Goal: Transaction & Acquisition: Purchase product/service

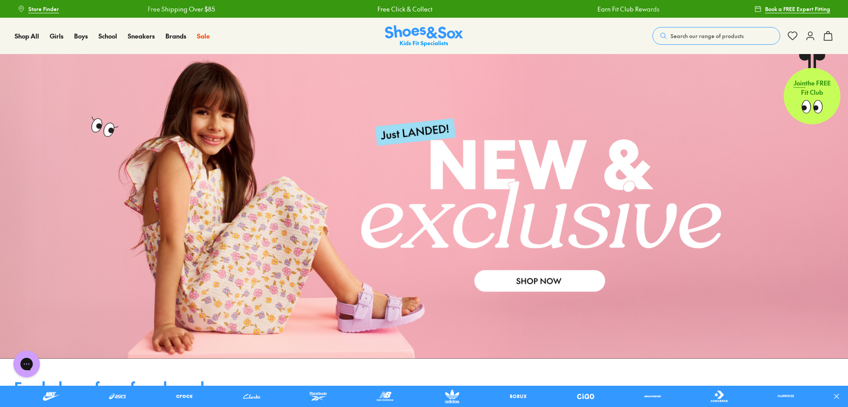
click at [691, 36] on span "Search our range of products" at bounding box center [706, 36] width 73 height 8
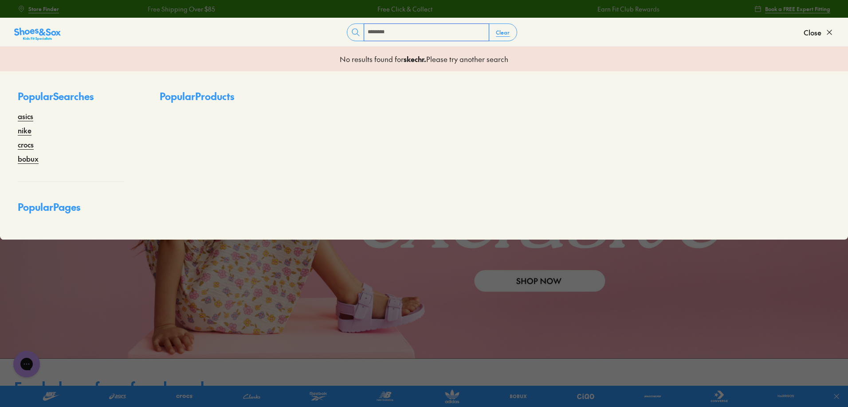
type input "********"
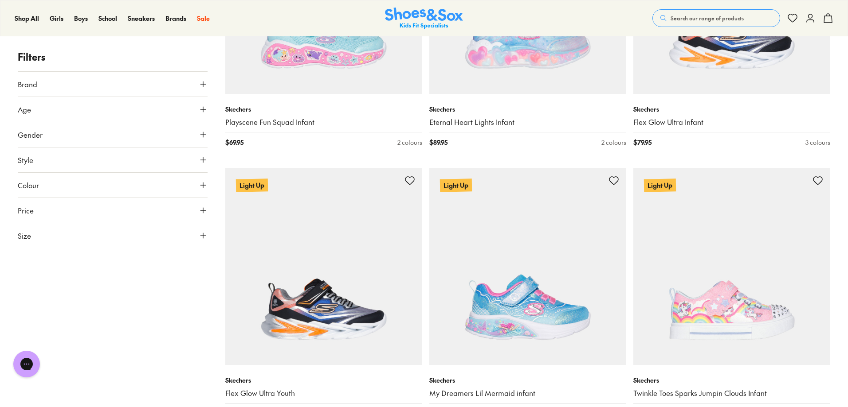
scroll to position [1932, 0]
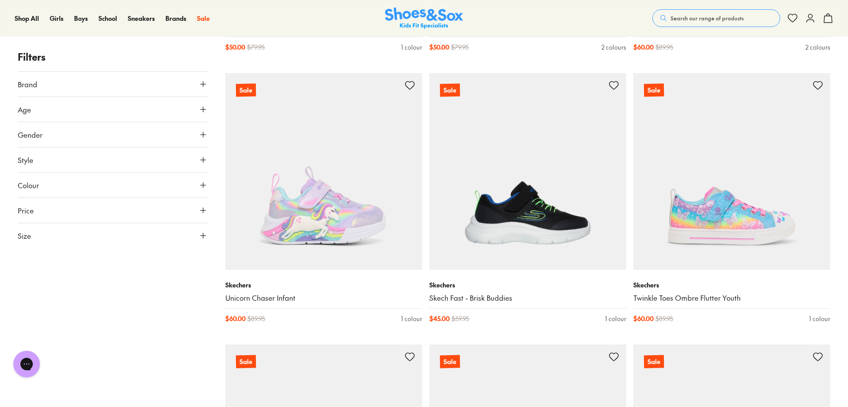
scroll to position [4150, 0]
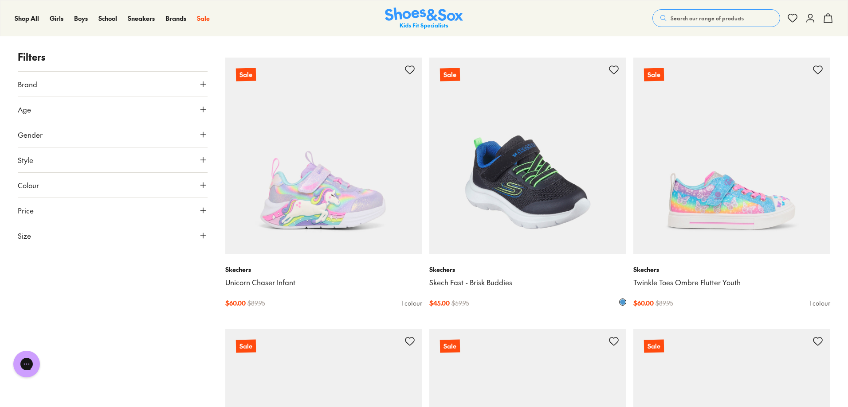
click at [475, 174] on img at bounding box center [527, 156] width 197 height 197
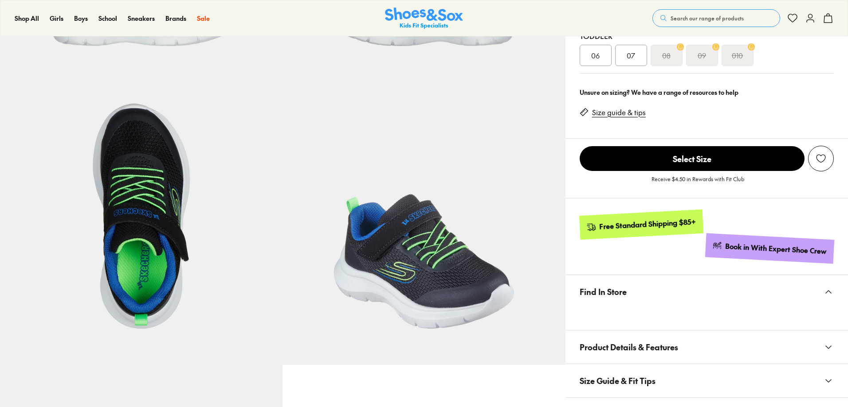
scroll to position [415, 0]
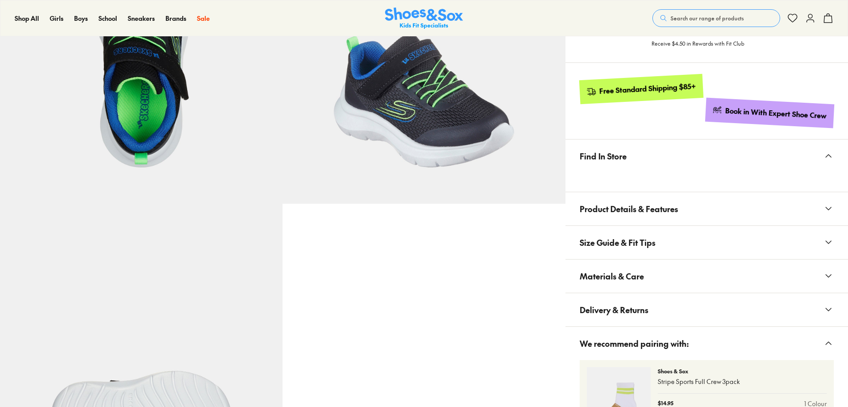
select select "*"
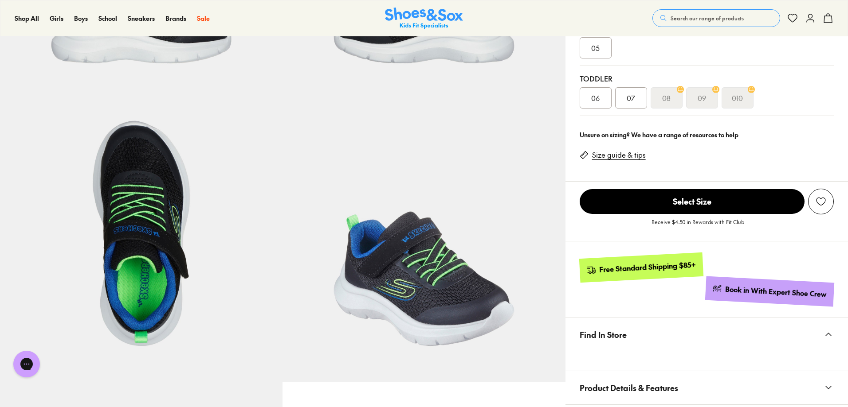
scroll to position [0, 0]
drag, startPoint x: 851, startPoint y: 77, endPoint x: 851, endPoint y: 154, distance: 77.6
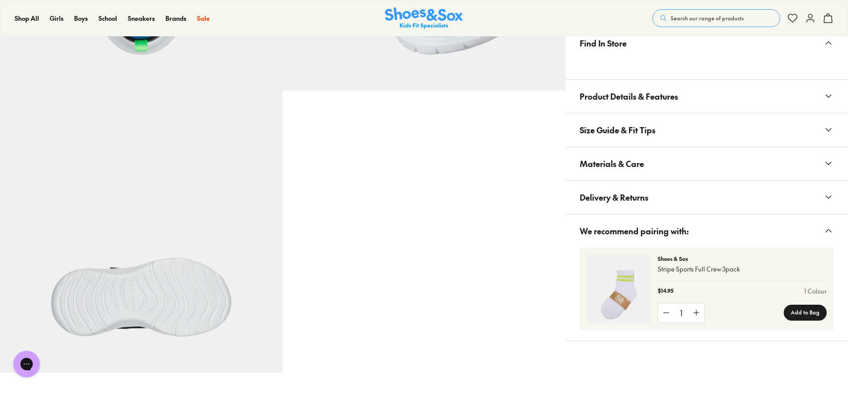
scroll to position [563, 0]
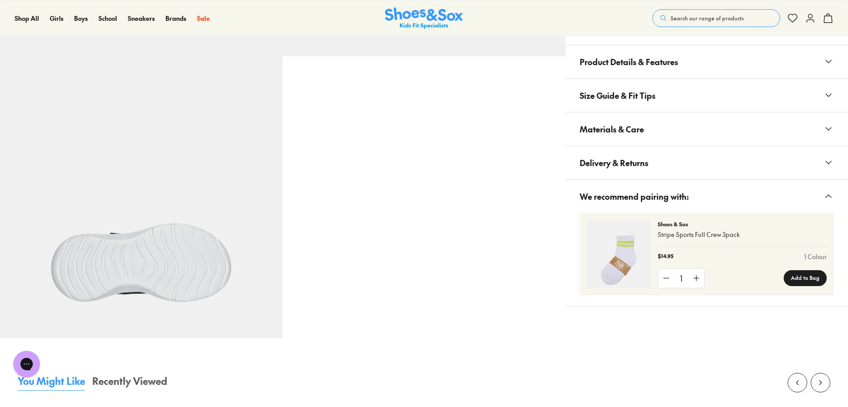
click at [603, 131] on span "Materials & Care" at bounding box center [611, 129] width 64 height 26
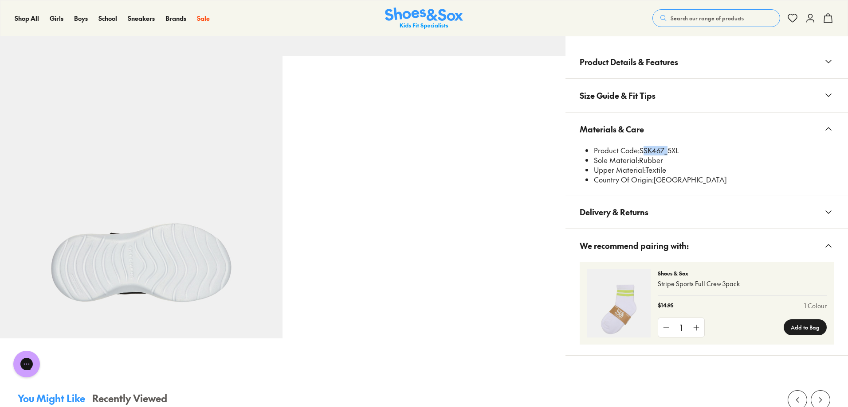
drag, startPoint x: 640, startPoint y: 149, endPoint x: 663, endPoint y: 150, distance: 23.1
click at [663, 150] on li "Product Code: SSK467_5XL" at bounding box center [714, 151] width 240 height 10
copy li "SSK467"
